Goal: Information Seeking & Learning: Learn about a topic

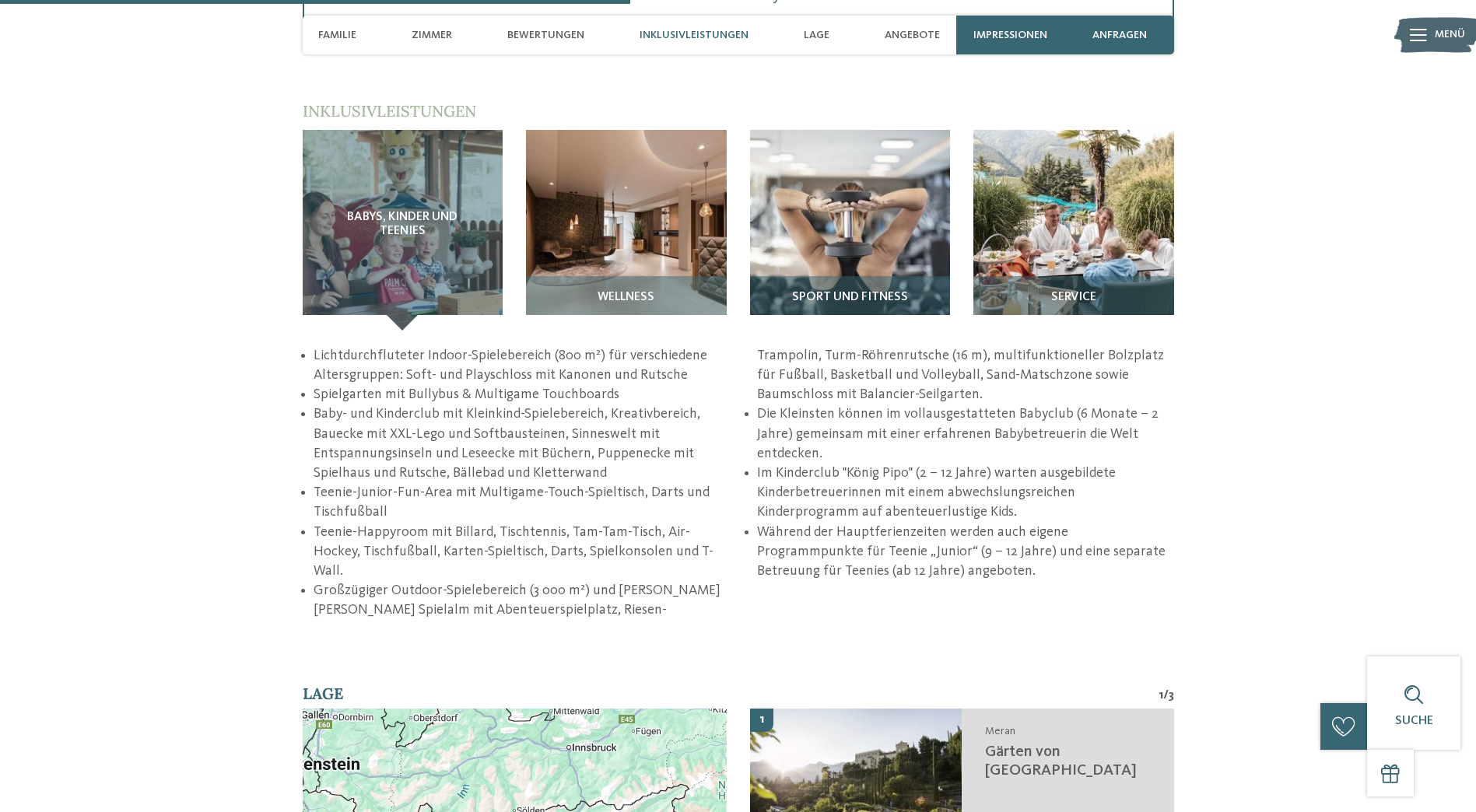
scroll to position [2178, 0]
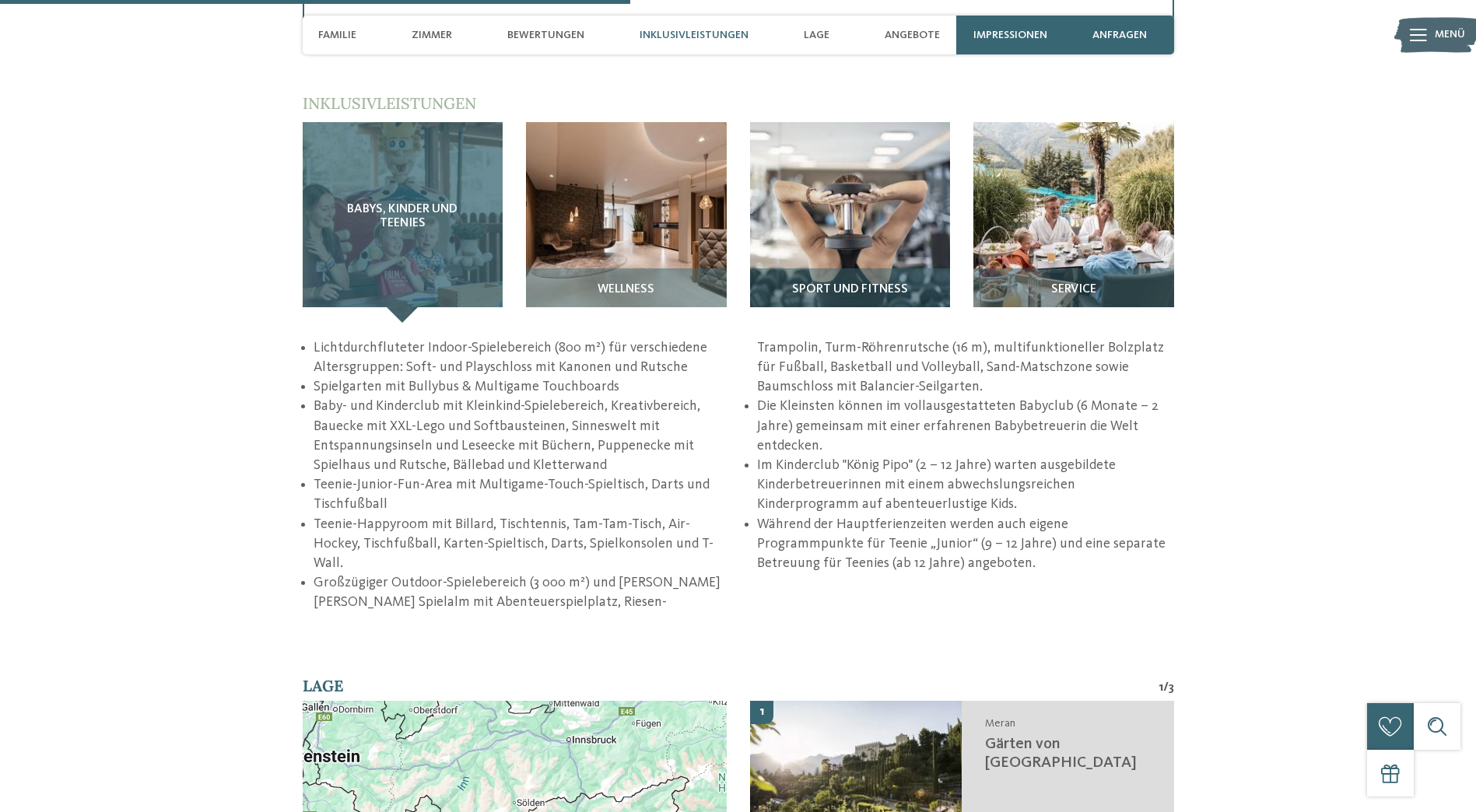
click at [404, 228] on span "Babys, Kinder und Teenies" at bounding box center [403, 216] width 138 height 27
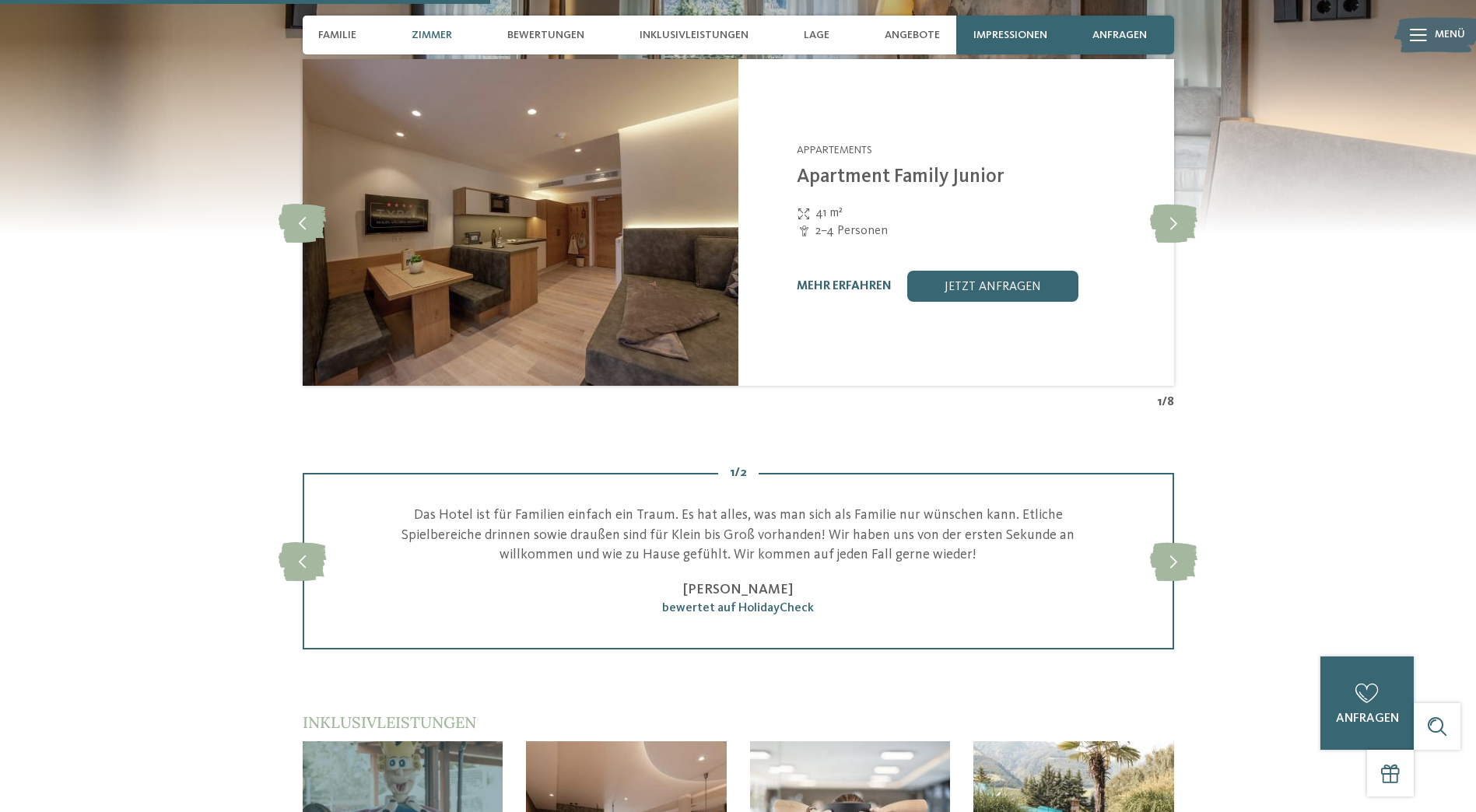
scroll to position [1556, 0]
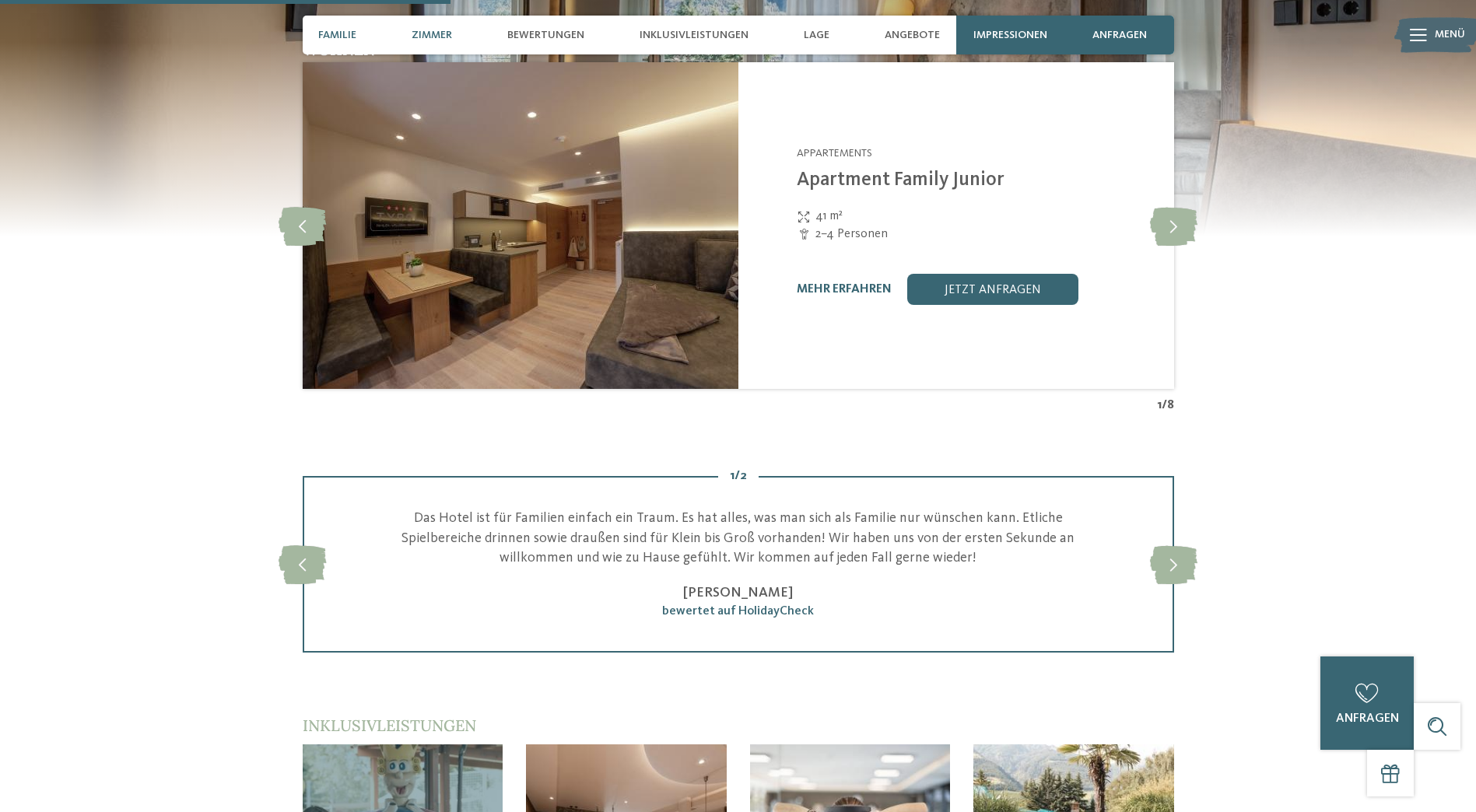
click at [338, 40] on span "Familie" at bounding box center [337, 35] width 38 height 13
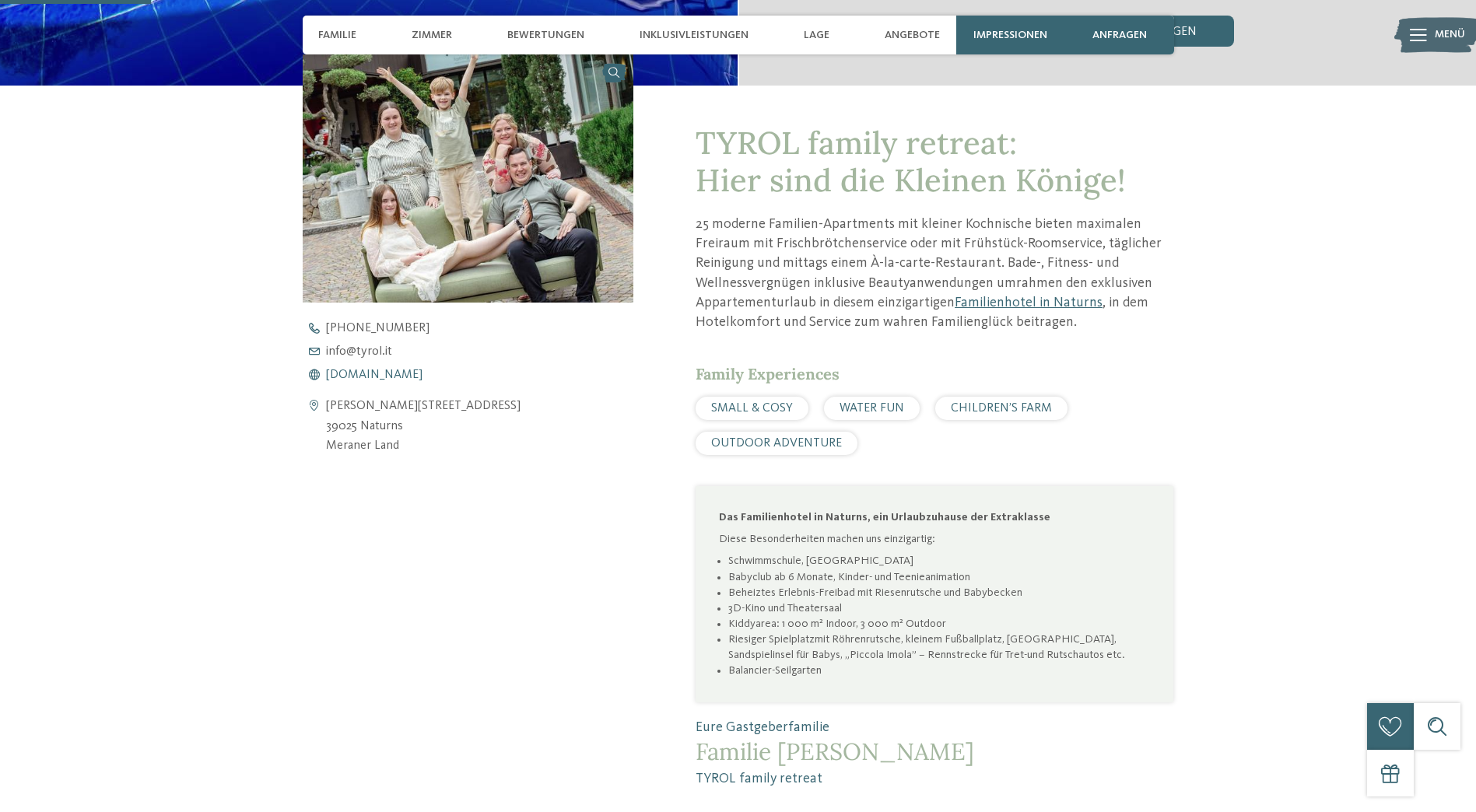
scroll to position [475, 0]
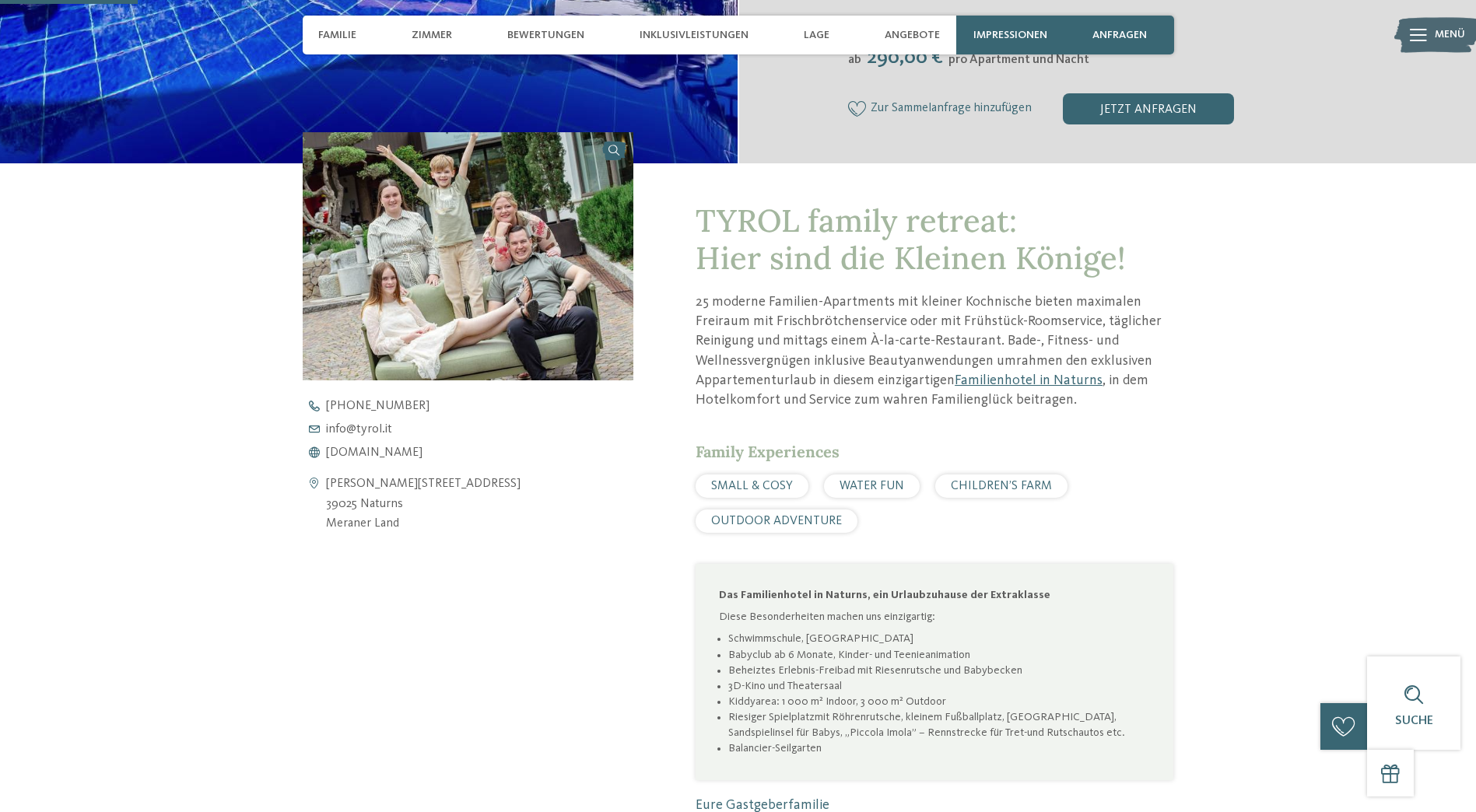
click at [895, 482] on span "WATER FUN" at bounding box center [872, 486] width 64 height 12
click at [879, 483] on span "WATER FUN" at bounding box center [872, 486] width 64 height 12
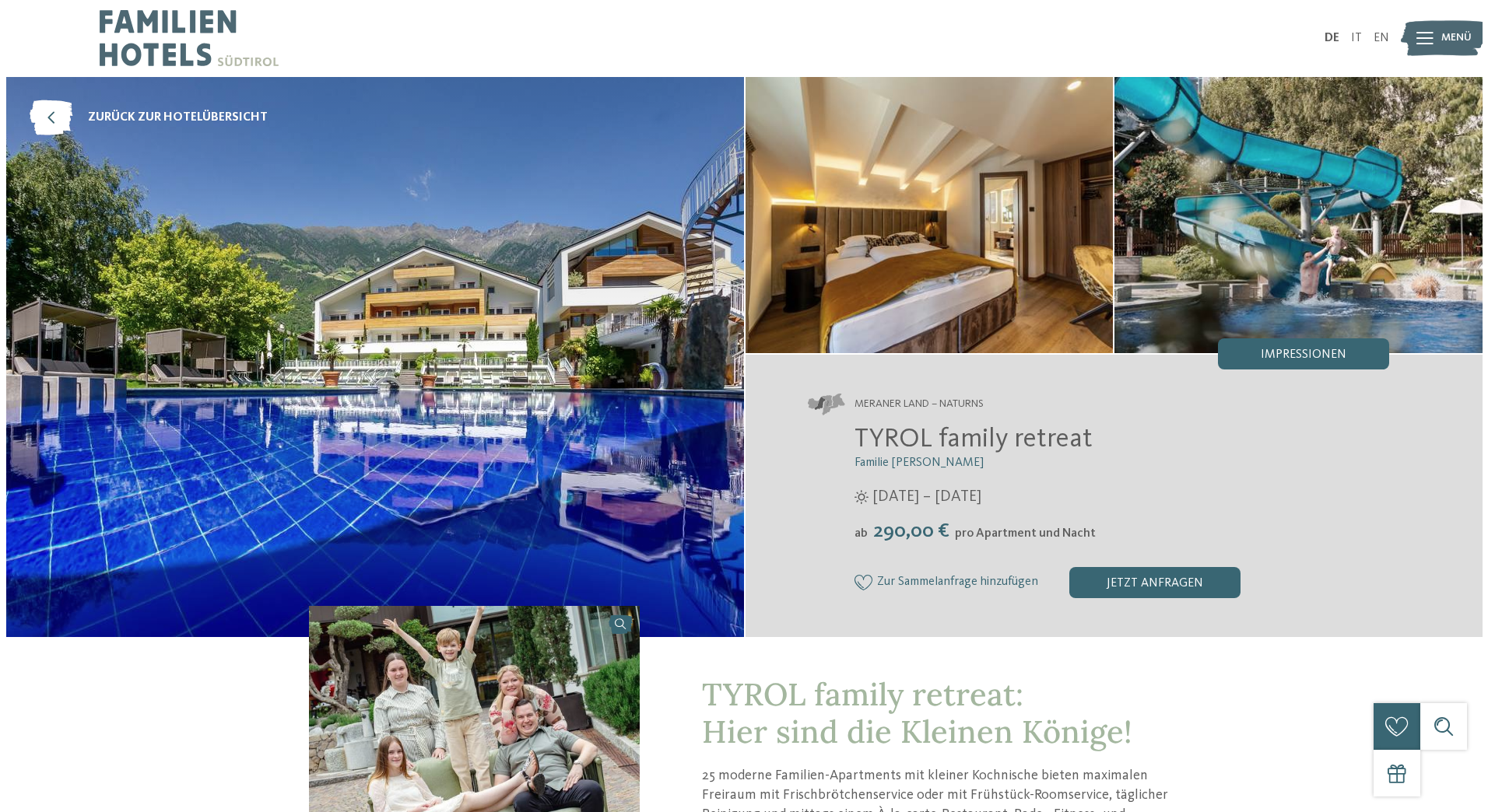
scroll to position [0, 0]
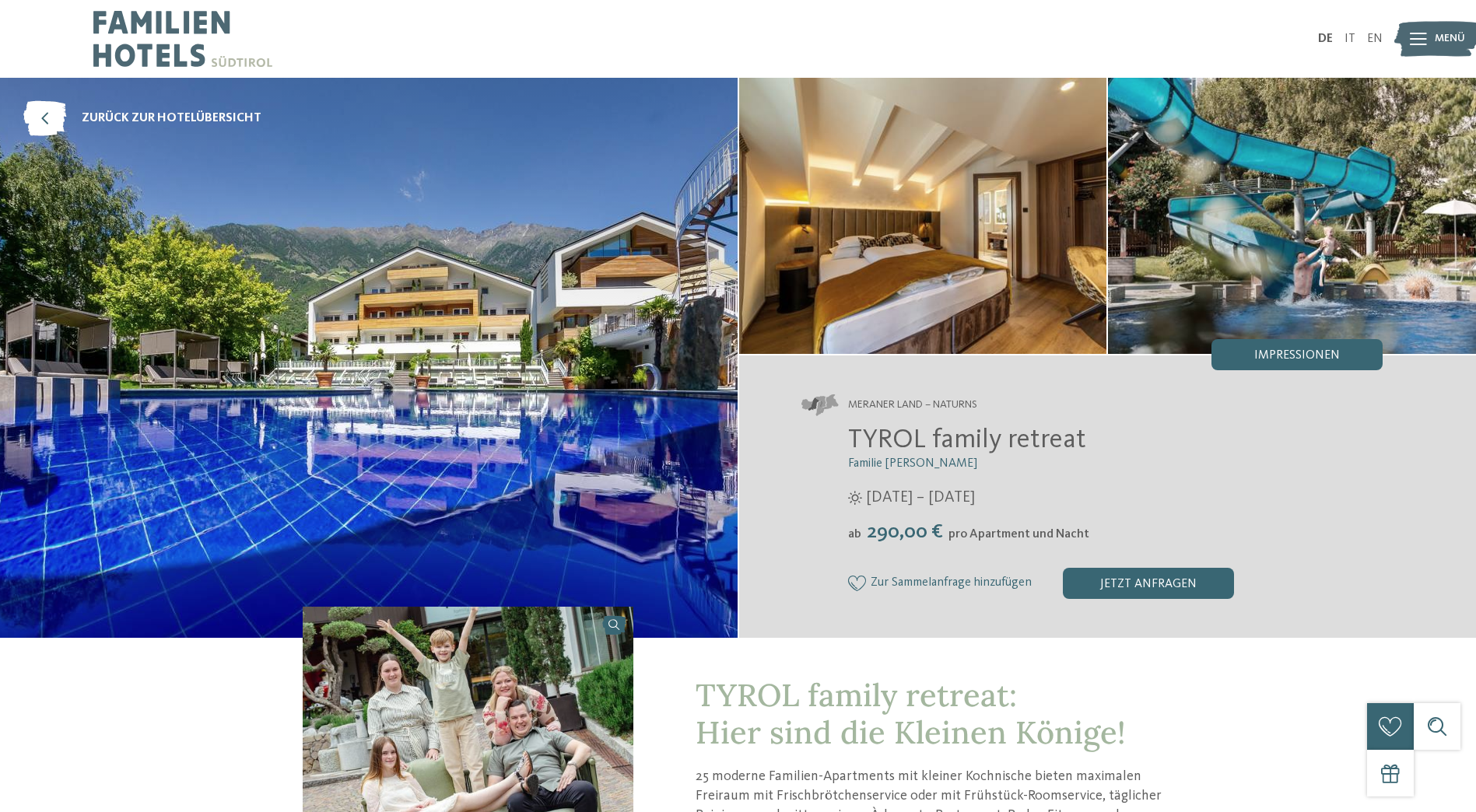
click at [1254, 180] on img at bounding box center [1292, 215] width 368 height 276
click at [1292, 348] on div "Impressionen" at bounding box center [1297, 354] width 172 height 31
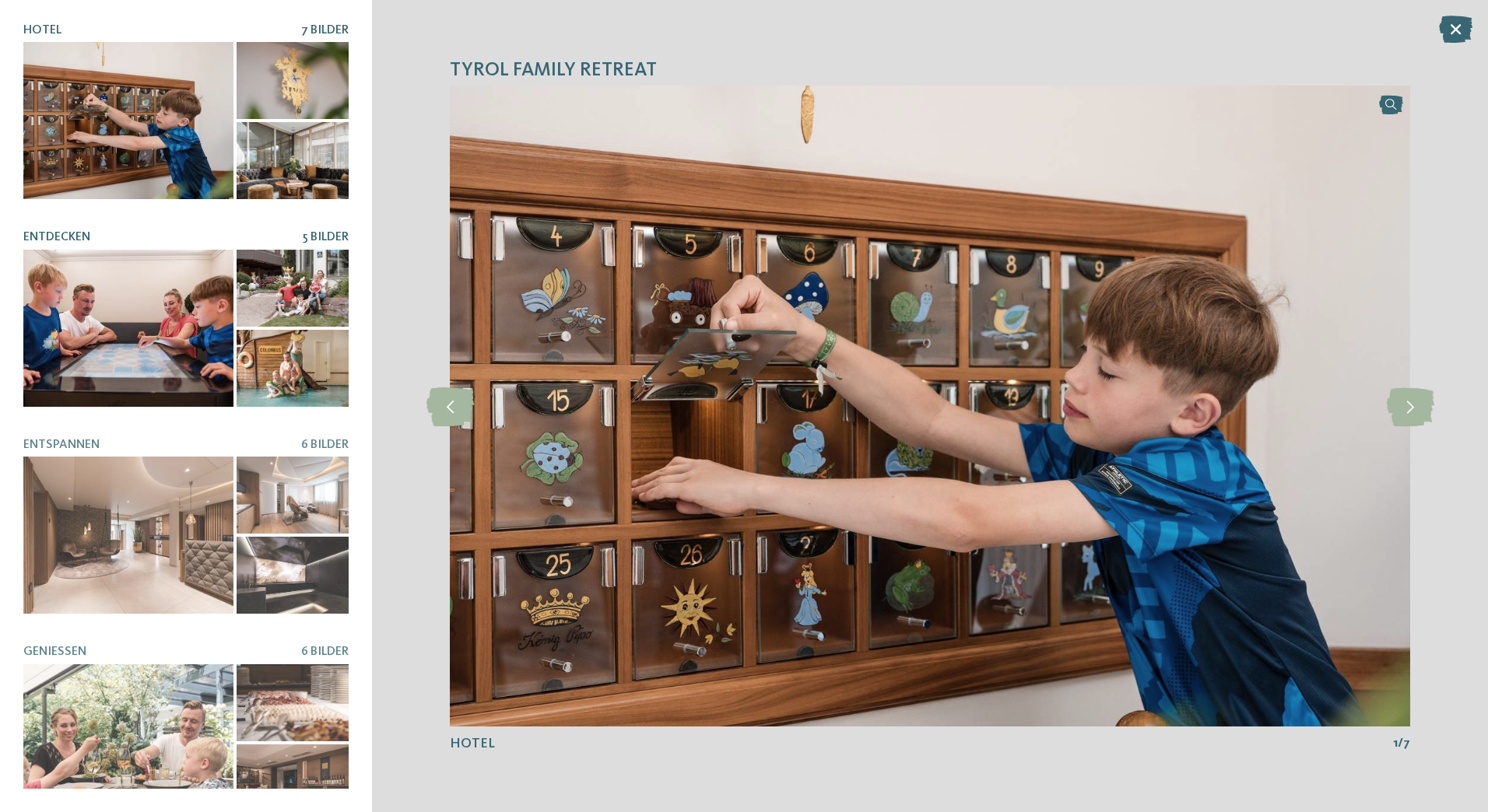
scroll to position [78, 0]
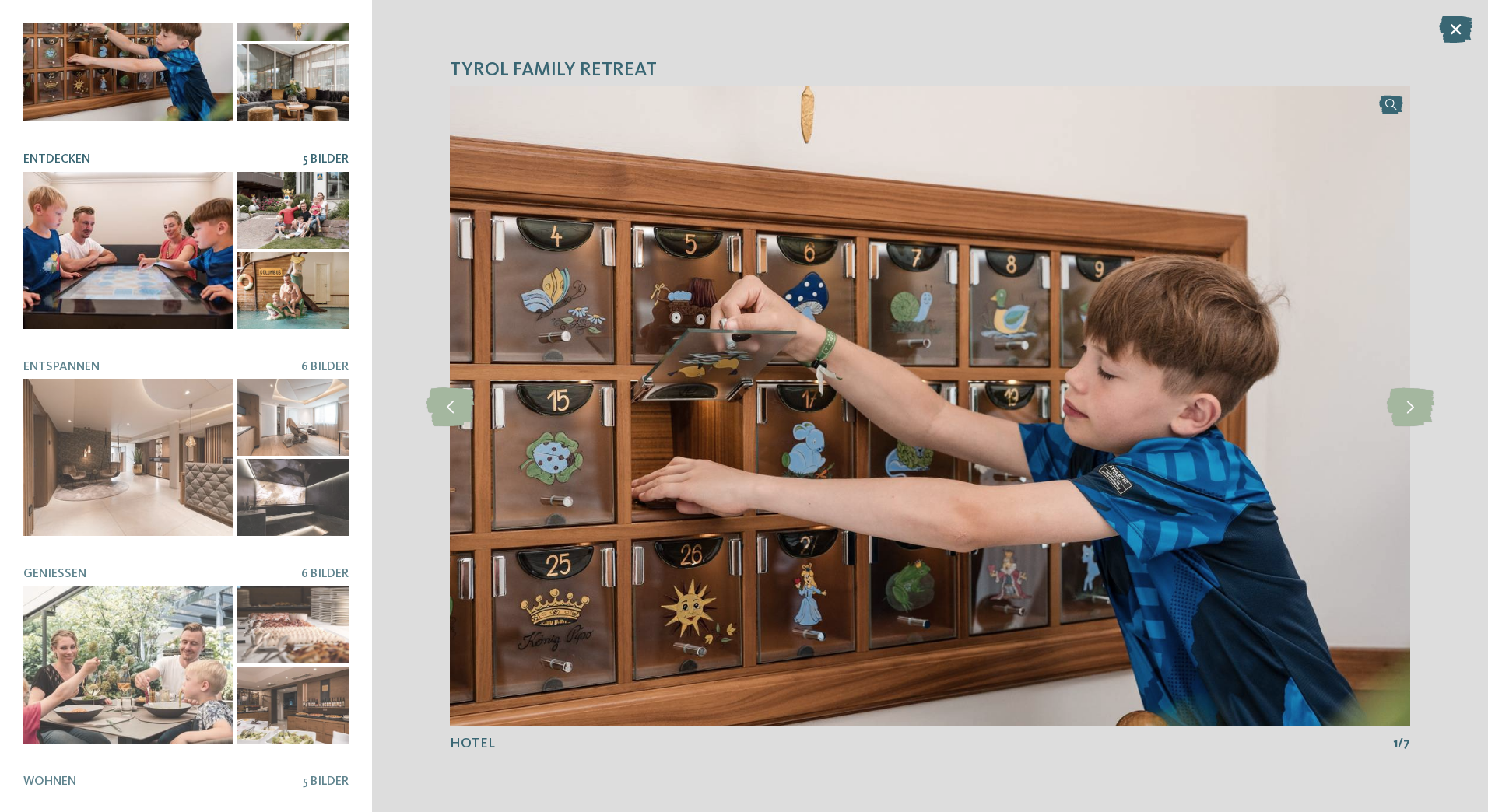
click at [290, 280] on div at bounding box center [293, 290] width 112 height 77
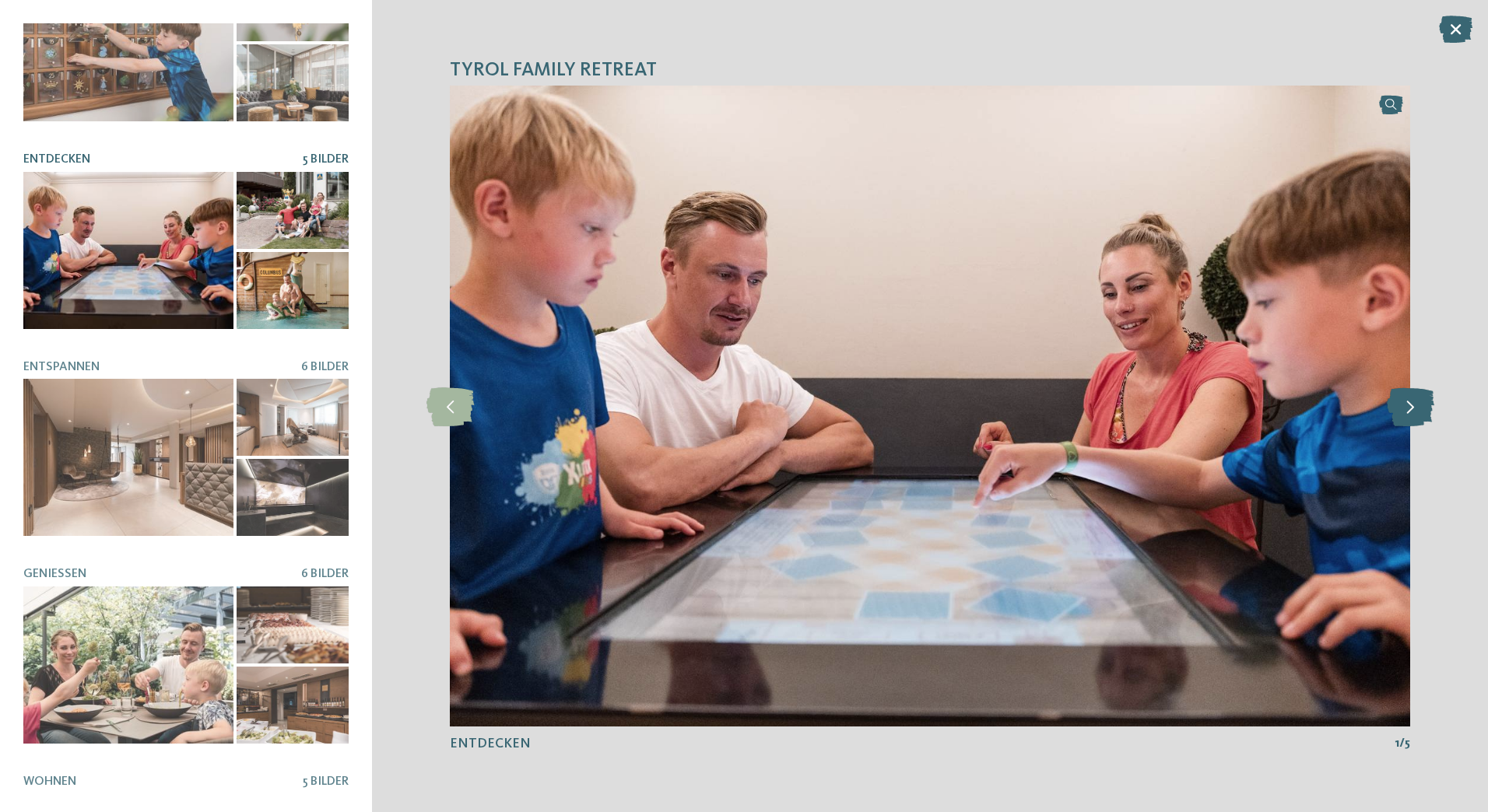
click at [1409, 410] on icon at bounding box center [1410, 406] width 47 height 39
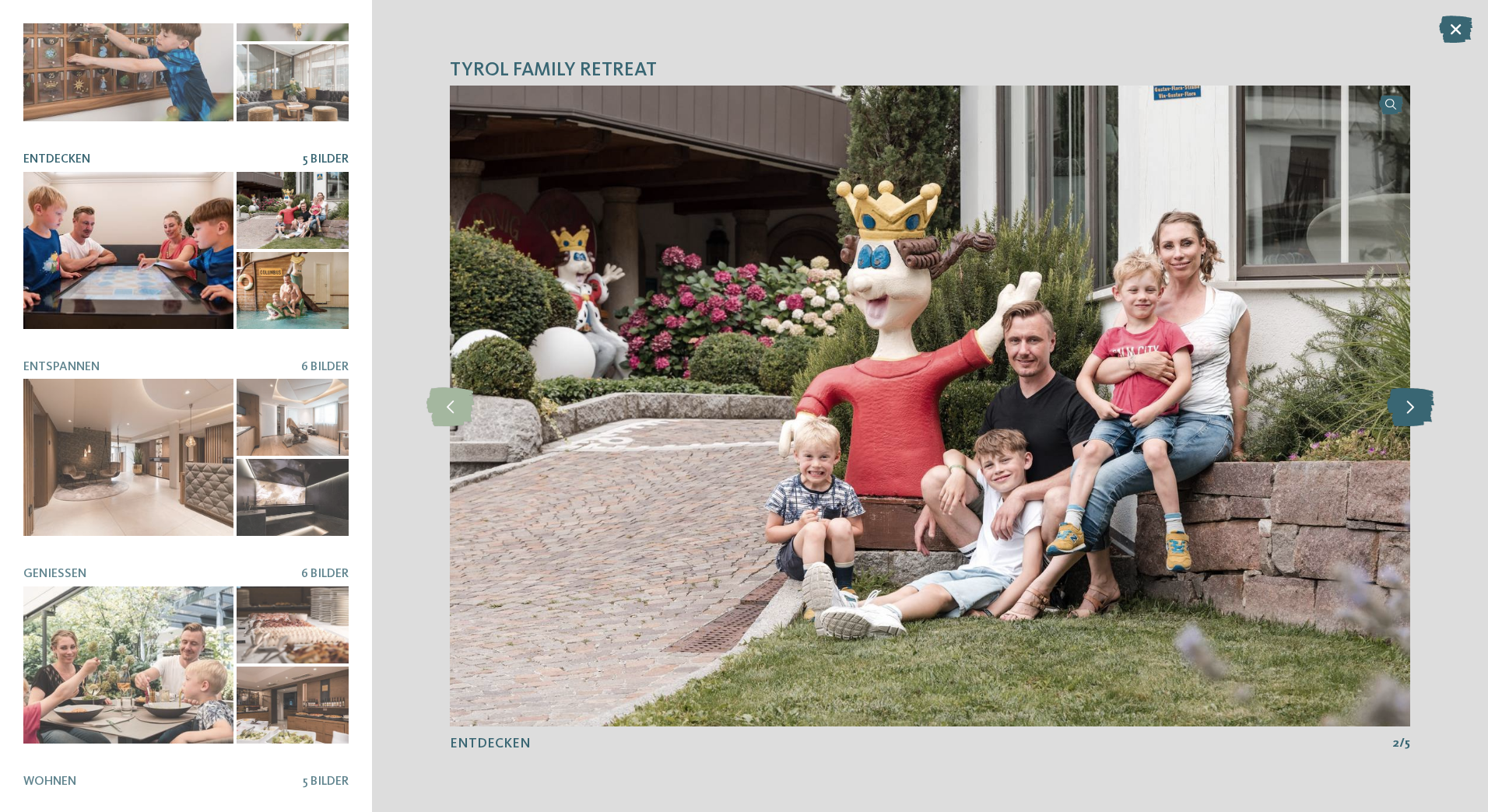
click at [1409, 410] on icon at bounding box center [1410, 406] width 47 height 39
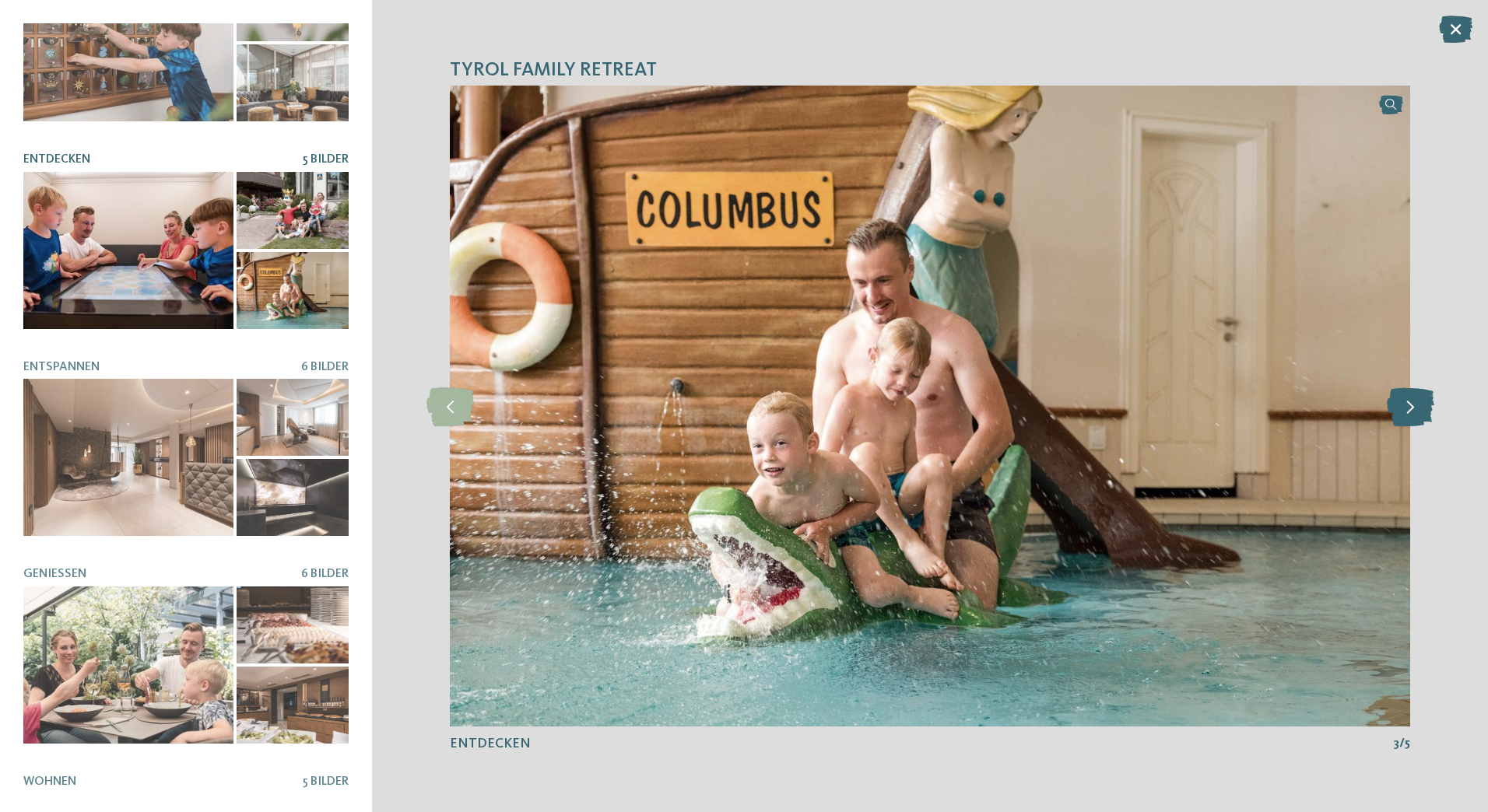
click at [1409, 410] on icon at bounding box center [1410, 406] width 47 height 39
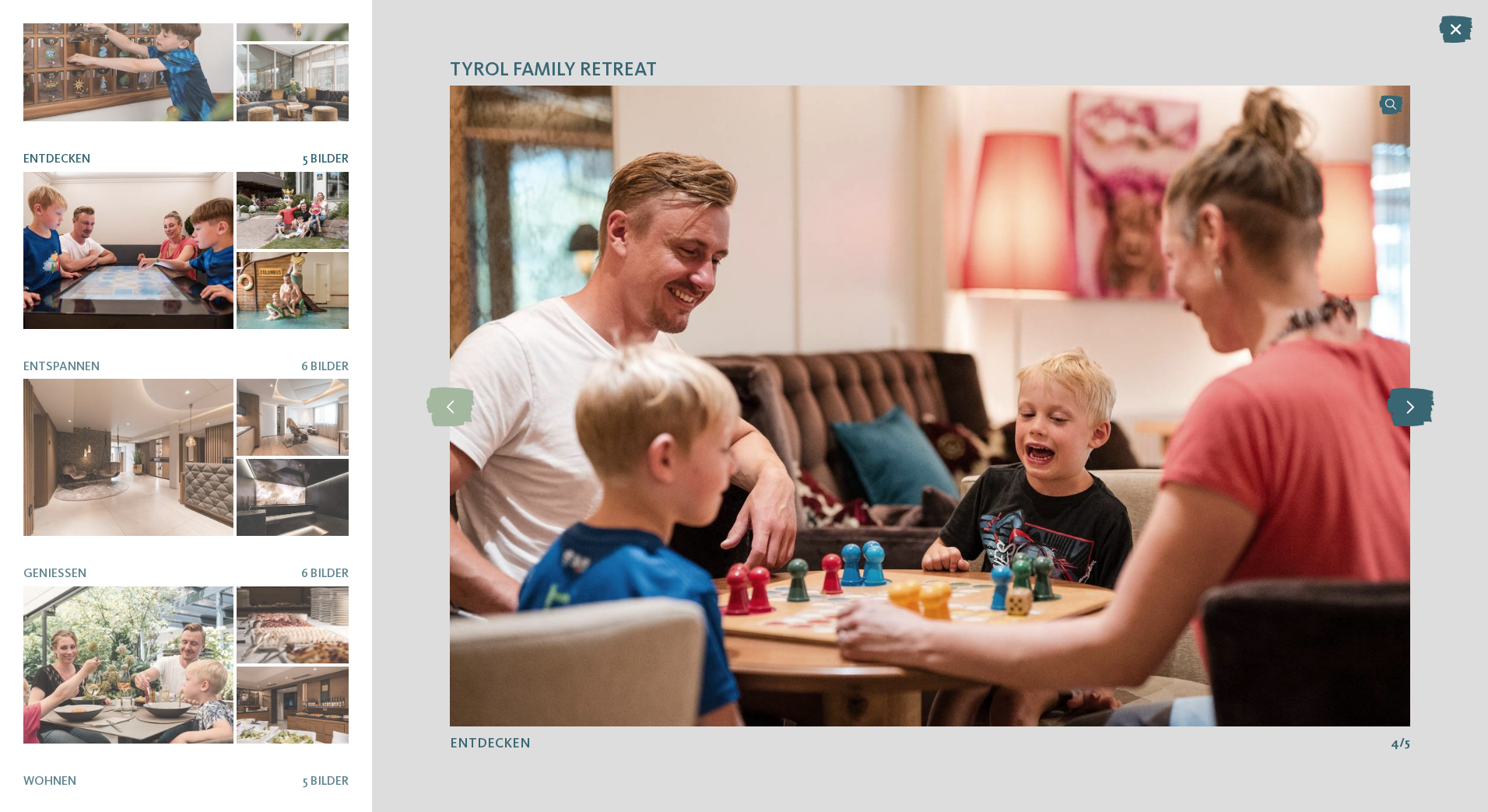
click at [1409, 410] on icon at bounding box center [1410, 406] width 47 height 39
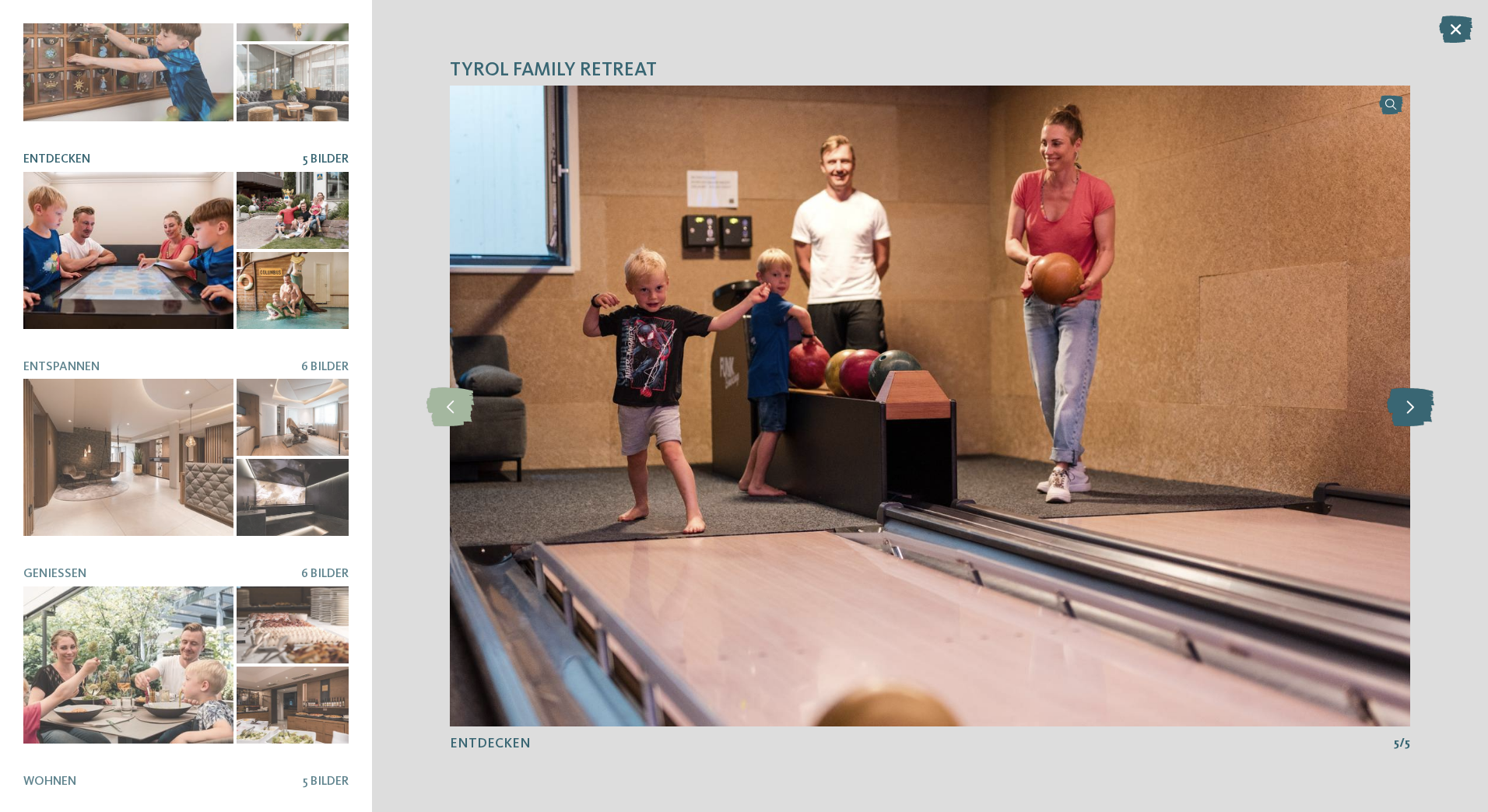
click at [1409, 410] on icon at bounding box center [1410, 406] width 47 height 39
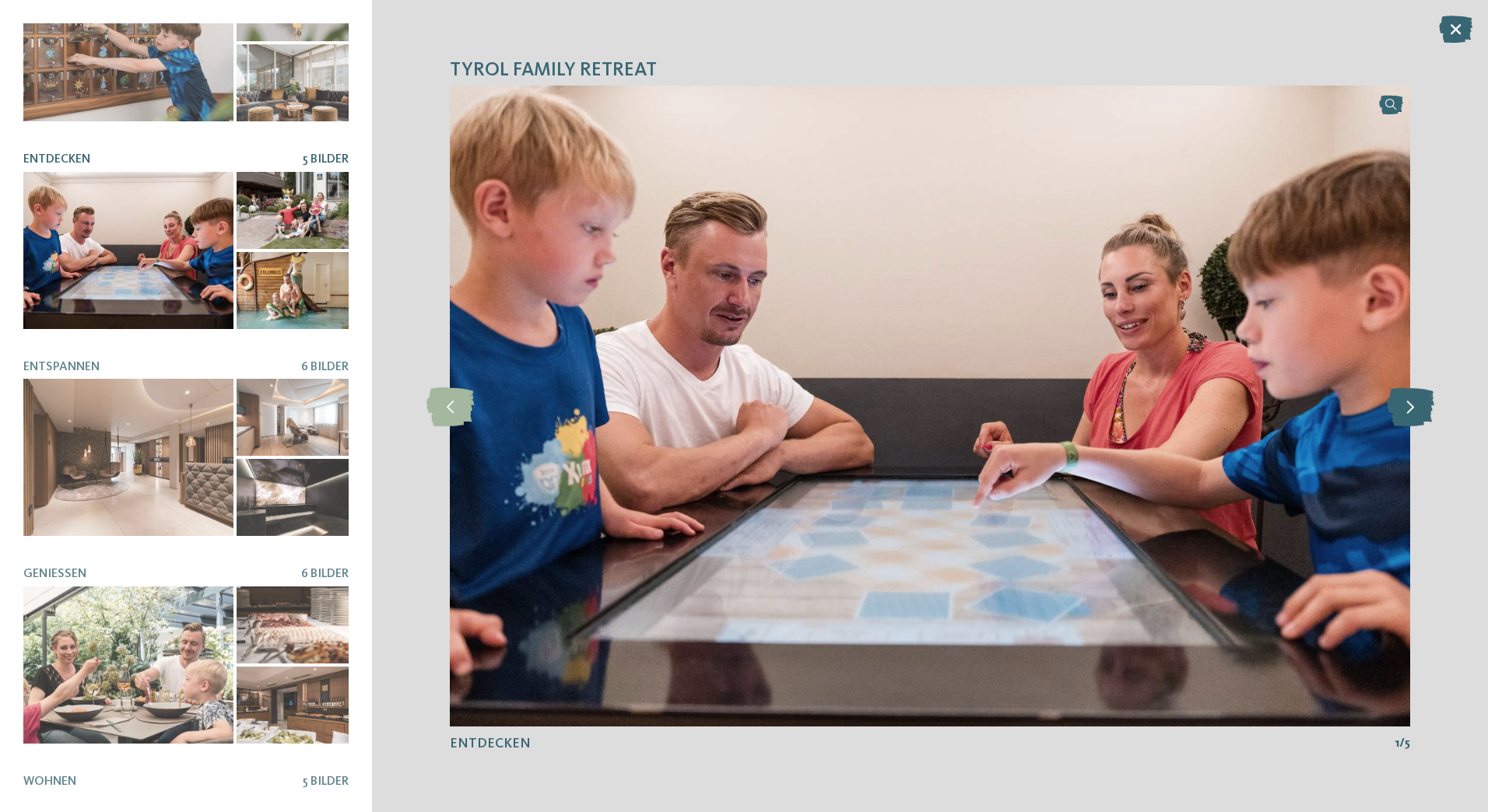
click at [1409, 410] on icon at bounding box center [1410, 406] width 47 height 39
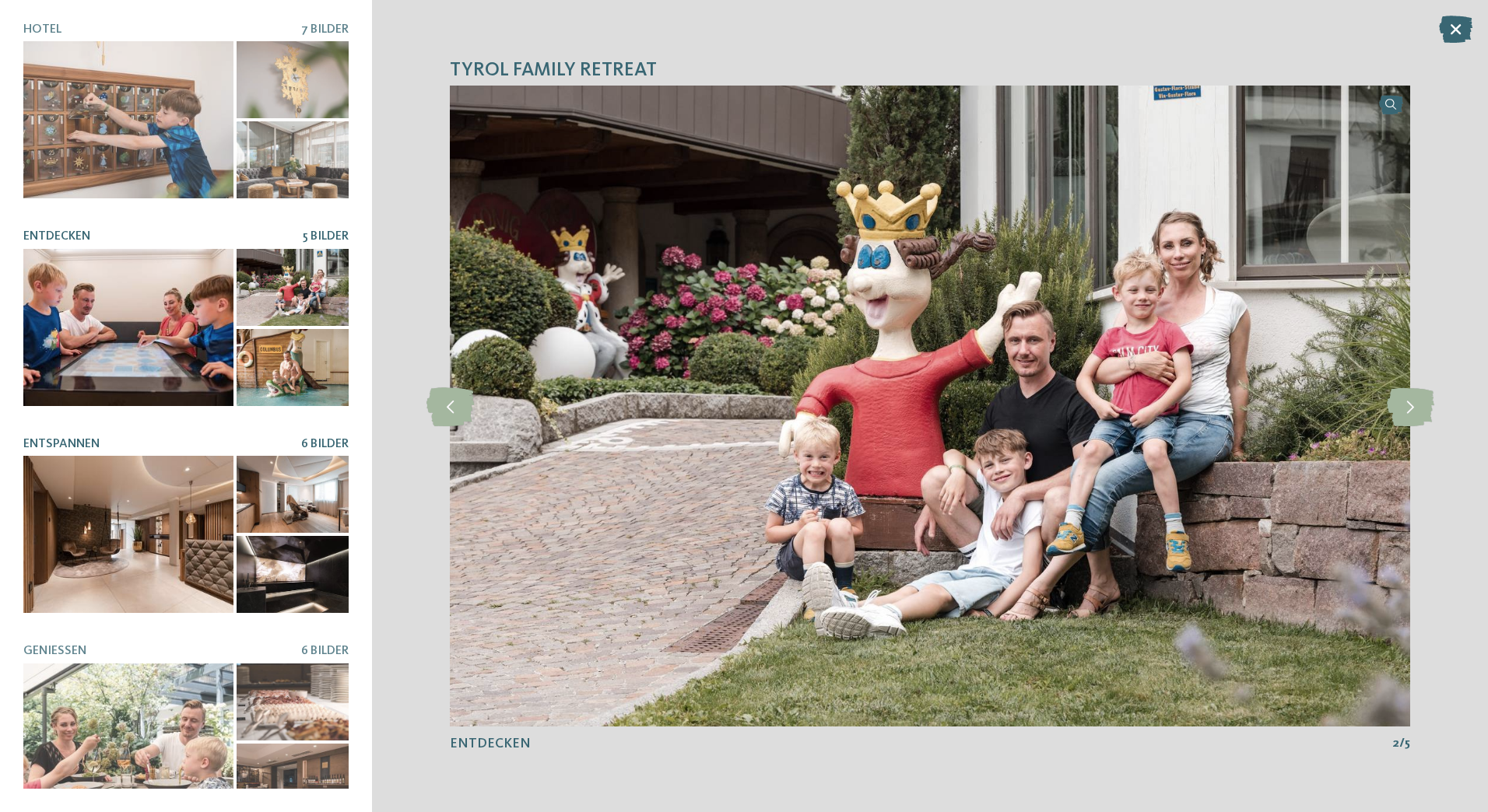
scroll to position [0, 0]
